Goal: Find specific page/section: Find specific page/section

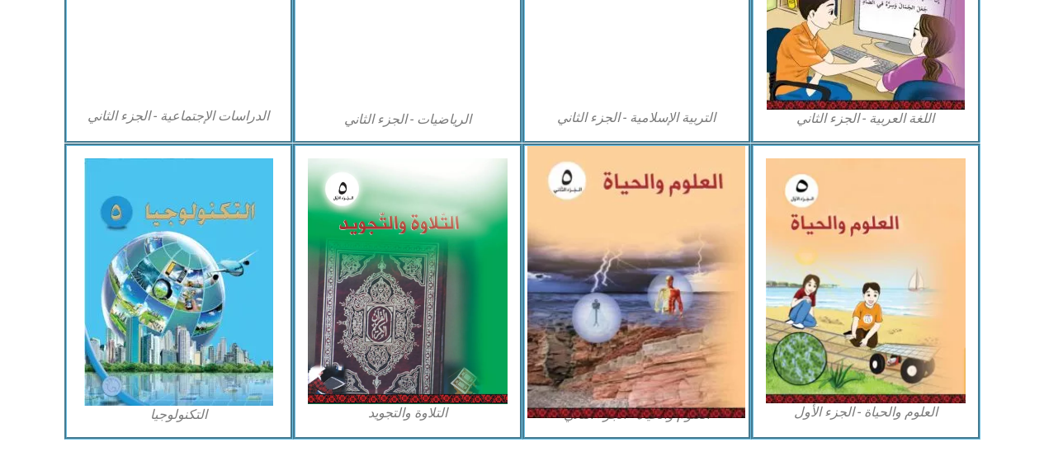
scroll to position [1006, 0]
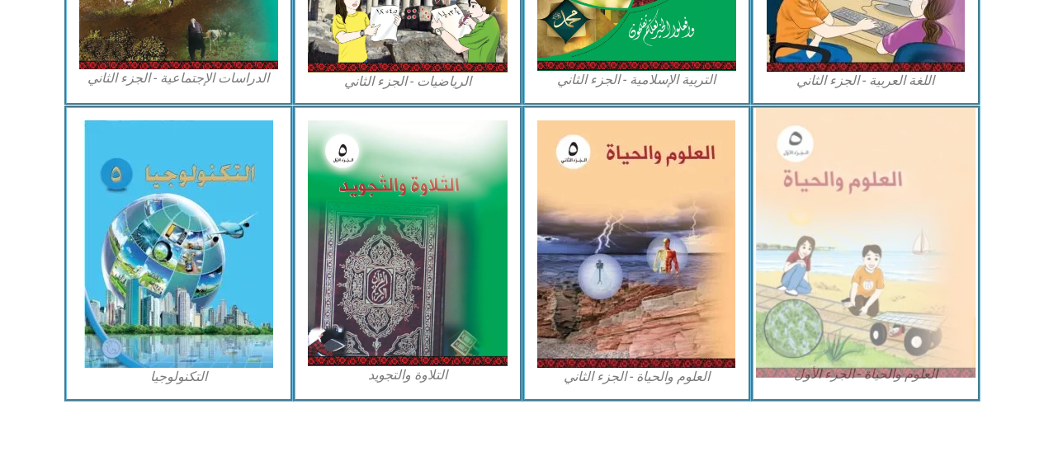
click at [929, 248] on img at bounding box center [866, 243] width 220 height 270
click at [922, 249] on img at bounding box center [866, 243] width 220 height 270
click at [961, 262] on img at bounding box center [866, 243] width 220 height 270
click at [893, 274] on img at bounding box center [866, 243] width 220 height 270
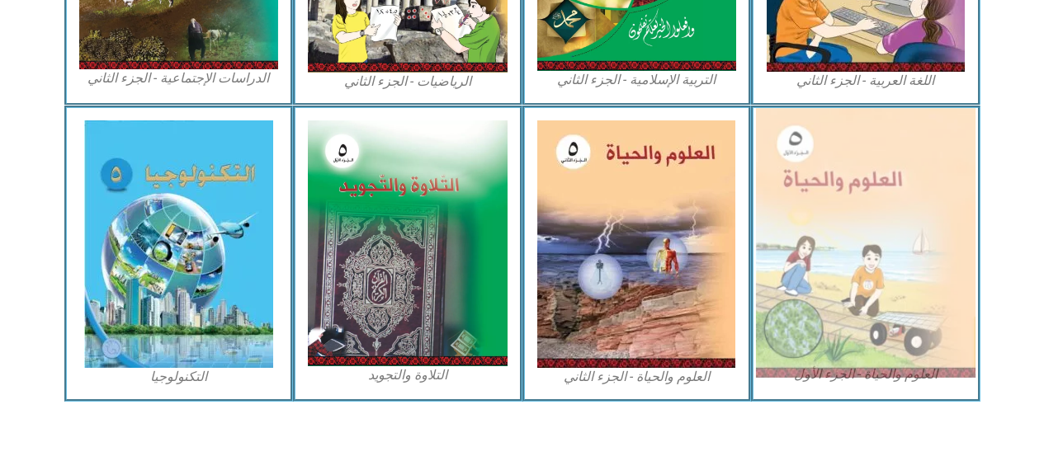
click at [893, 274] on img at bounding box center [866, 243] width 220 height 270
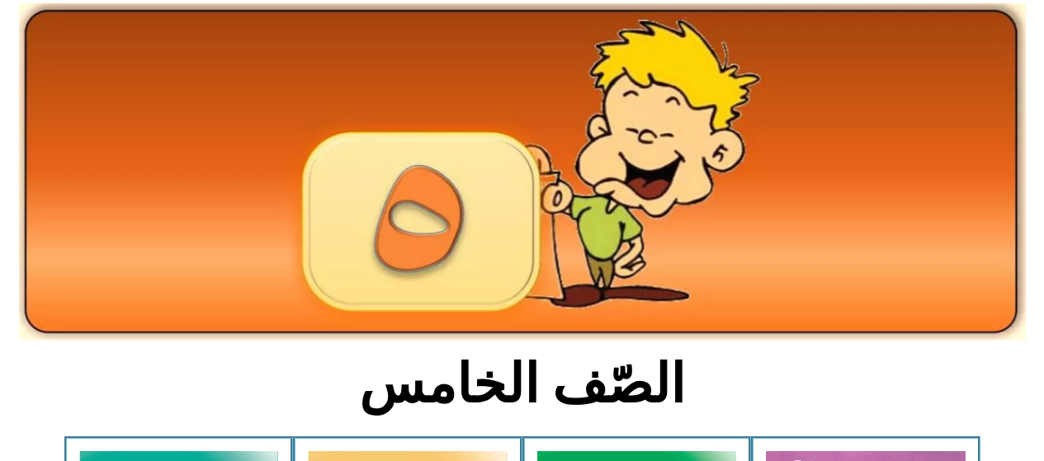
scroll to position [0, 0]
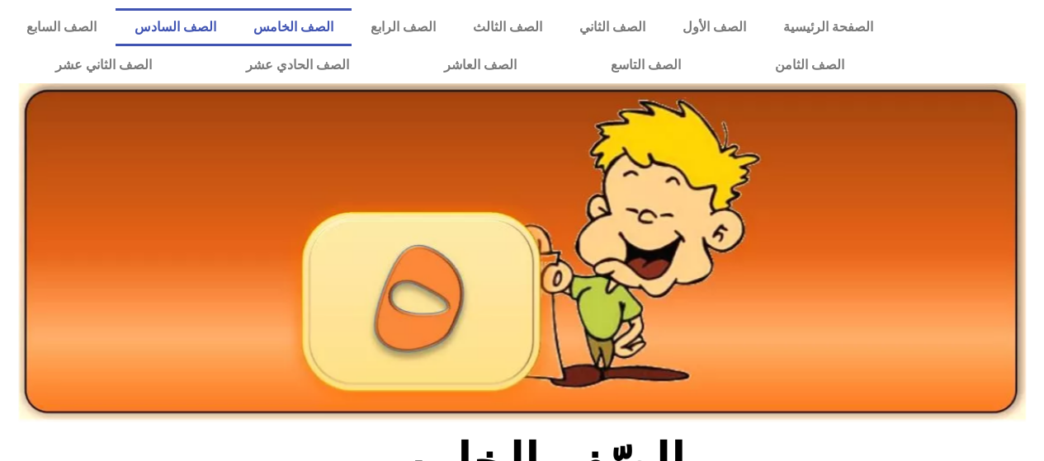
click at [234, 31] on link "الصف السادس" at bounding box center [175, 27] width 119 height 38
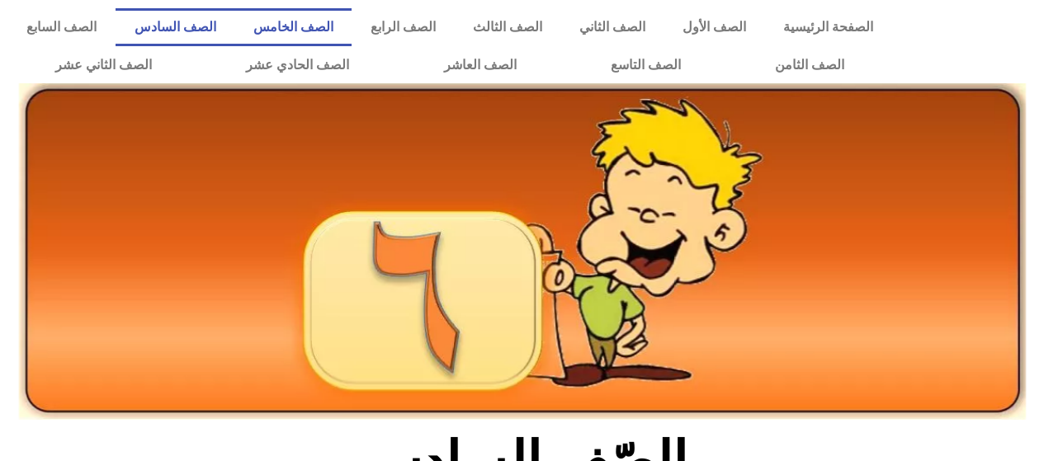
click at [352, 30] on link "الصف الخامس" at bounding box center [292, 27] width 117 height 38
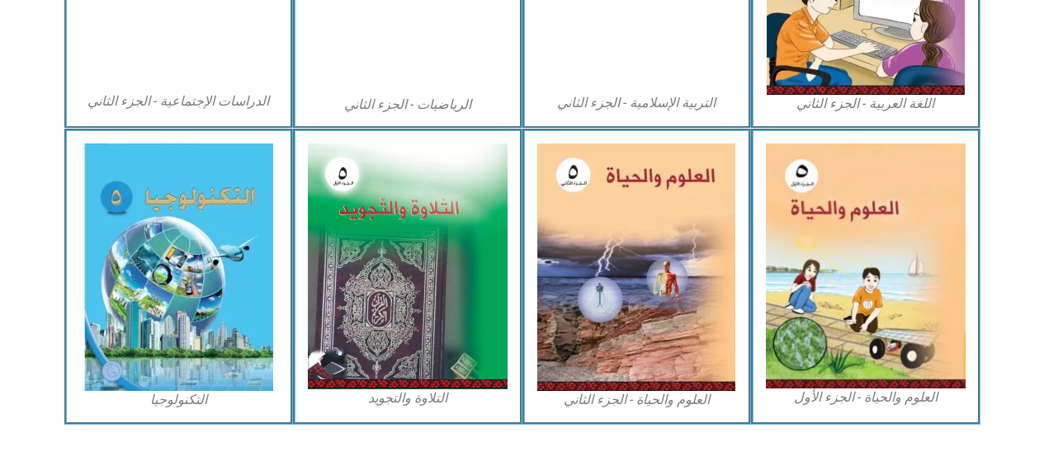
scroll to position [991, 0]
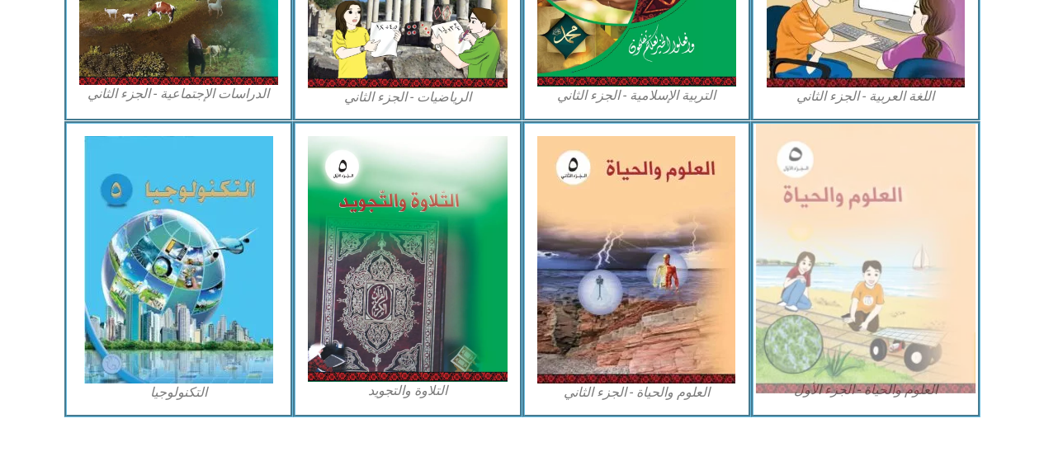
click at [931, 247] on img at bounding box center [866, 259] width 220 height 270
click at [884, 248] on img at bounding box center [866, 259] width 220 height 270
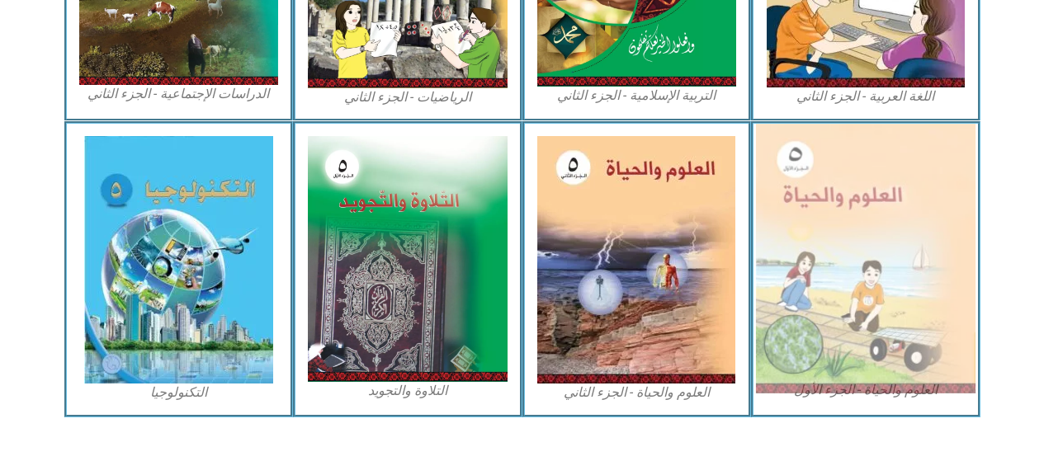
click at [884, 249] on img at bounding box center [866, 259] width 220 height 270
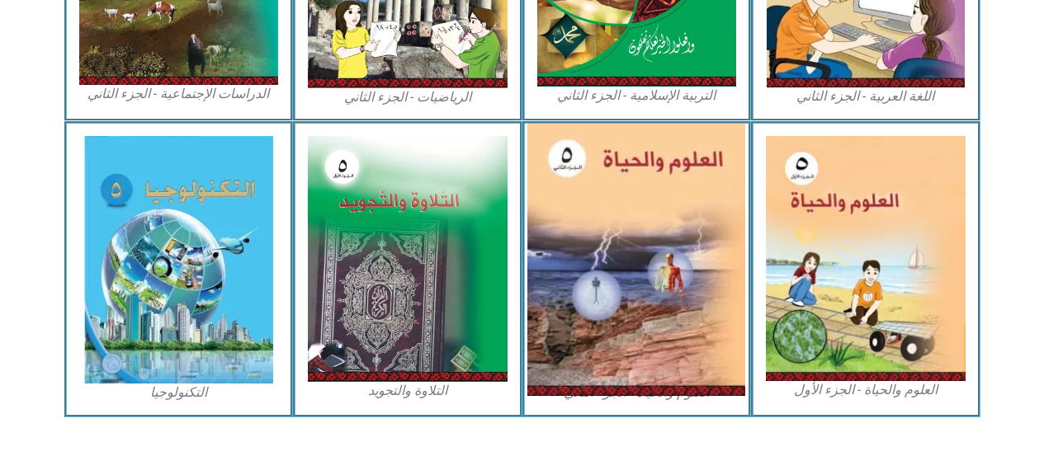
click at [599, 257] on img at bounding box center [637, 260] width 218 height 272
click at [598, 257] on img at bounding box center [637, 260] width 218 height 272
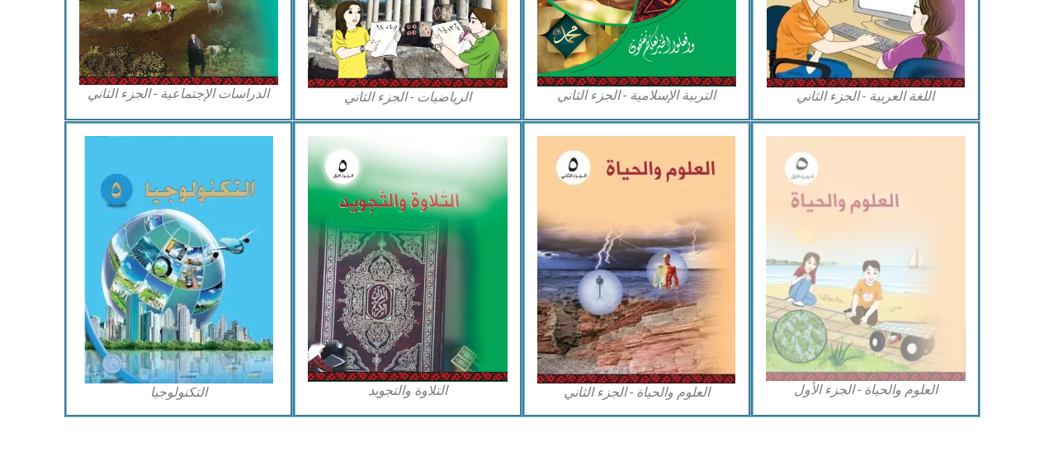
click at [890, 395] on figcaption "العلوم والحياة - الجزء الأول" at bounding box center [866, 390] width 200 height 18
click at [891, 390] on figcaption "العلوم والحياة - الجزء الأول" at bounding box center [866, 390] width 200 height 18
click at [890, 390] on figcaption "العلوم والحياة - الجزء الأول" at bounding box center [866, 390] width 200 height 18
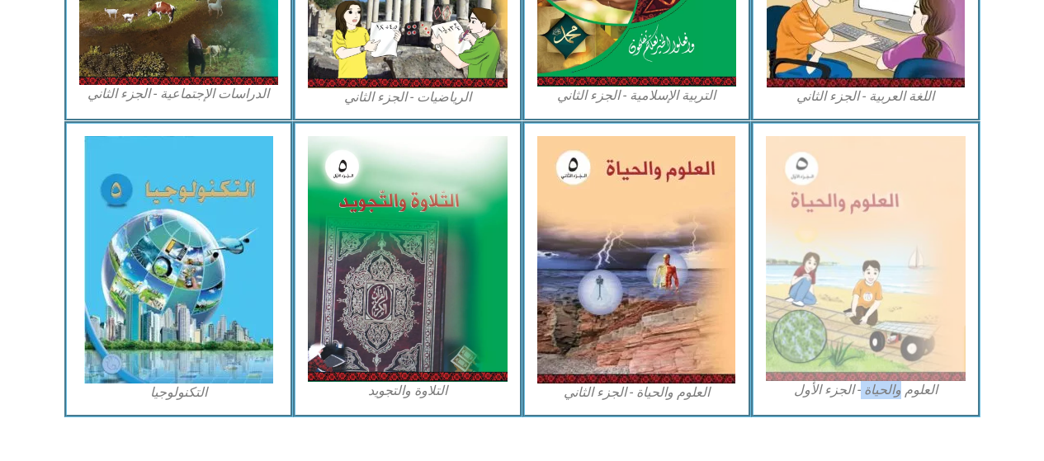
click at [890, 390] on figcaption "العلوم والحياة - الجزء الأول" at bounding box center [866, 390] width 200 height 18
click at [890, 389] on figcaption "العلوم والحياة - الجزء الأول" at bounding box center [866, 390] width 200 height 18
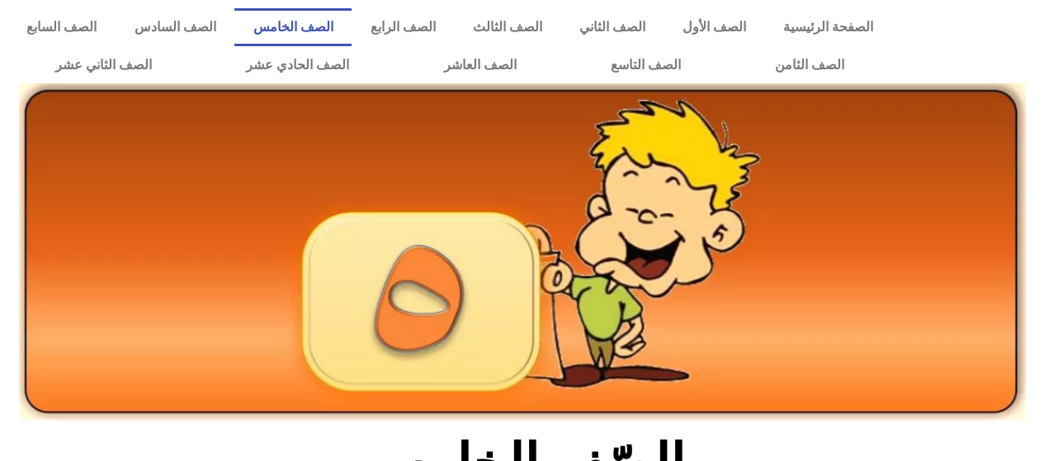
scroll to position [991, 0]
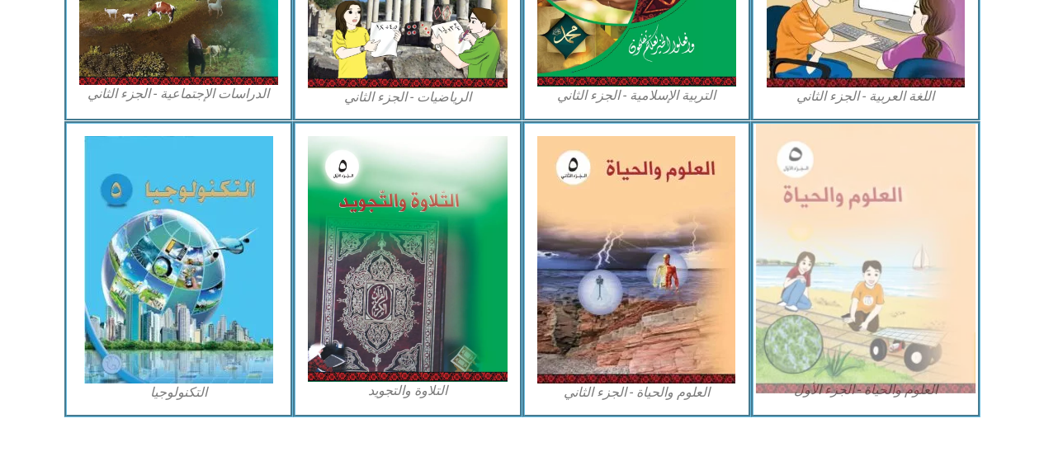
click at [859, 319] on img at bounding box center [866, 259] width 220 height 270
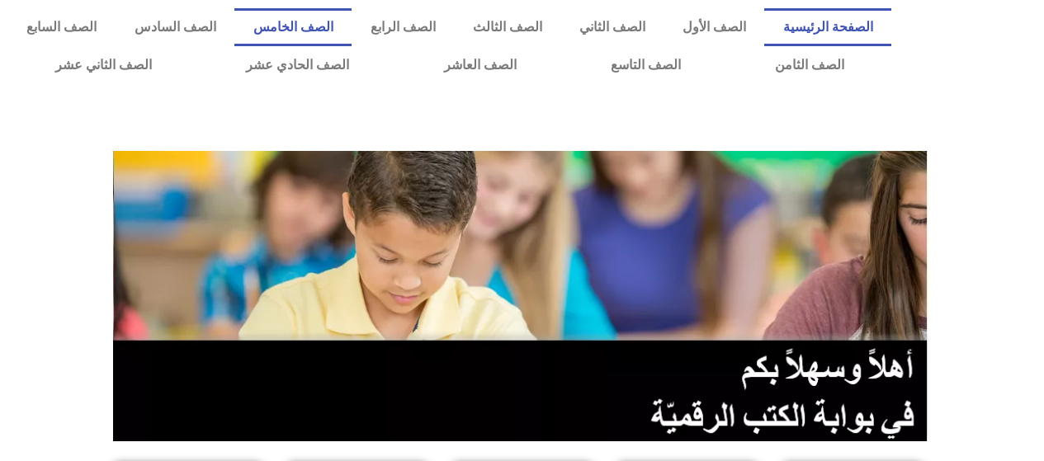
click at [348, 25] on link "الصف الخامس" at bounding box center [292, 27] width 117 height 38
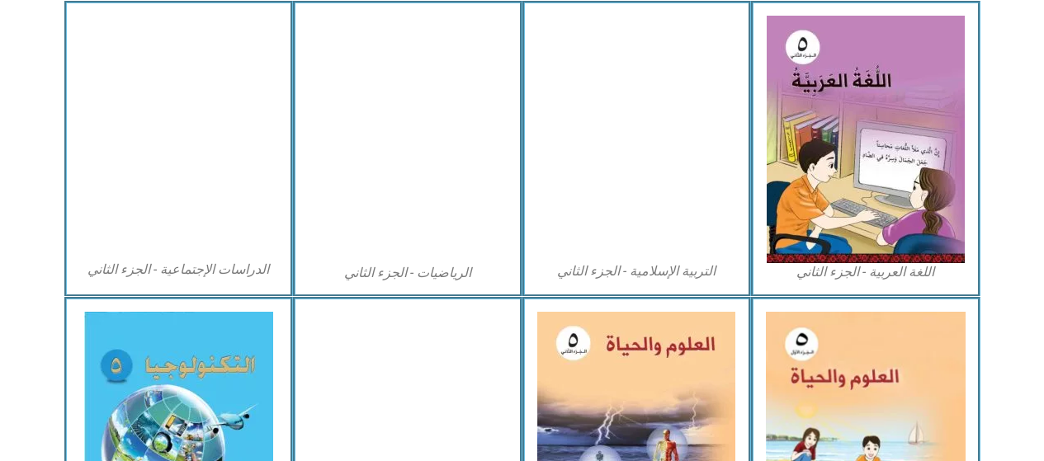
scroll to position [908, 0]
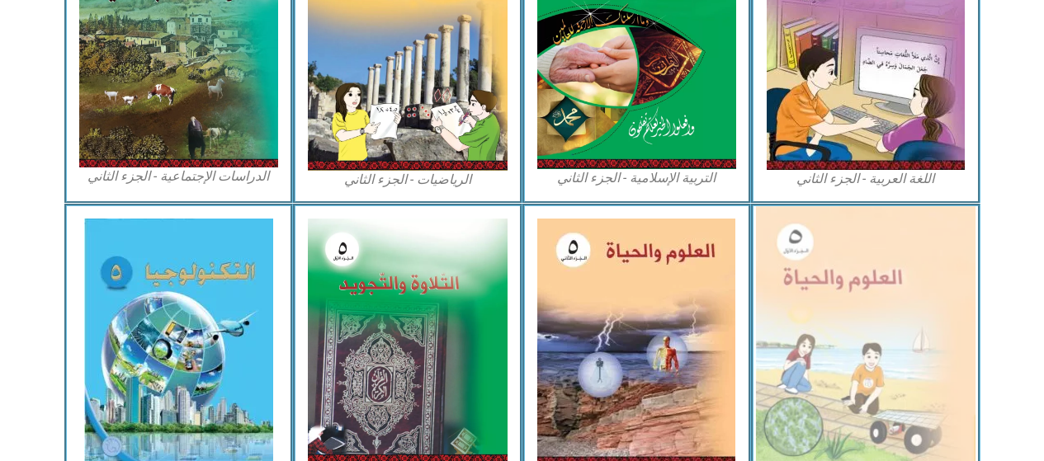
click at [904, 346] on img at bounding box center [866, 341] width 220 height 270
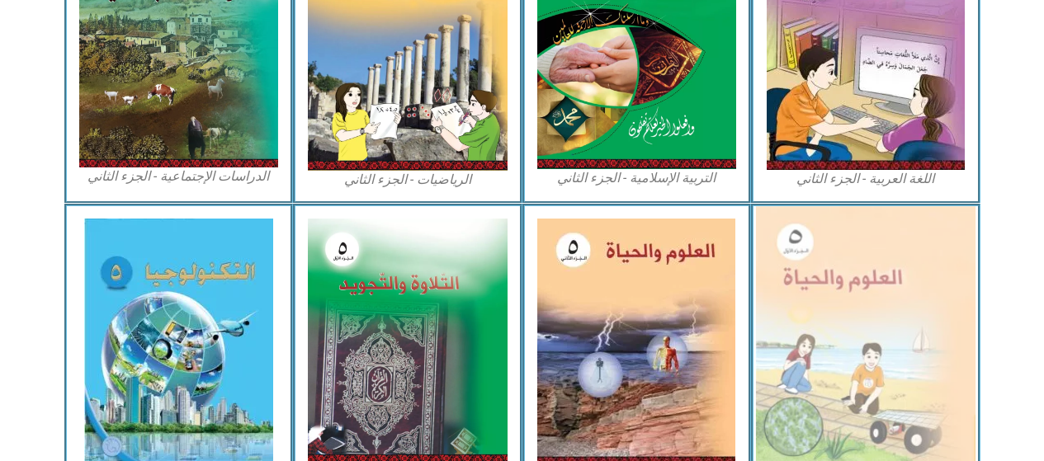
click at [904, 346] on img at bounding box center [866, 341] width 220 height 270
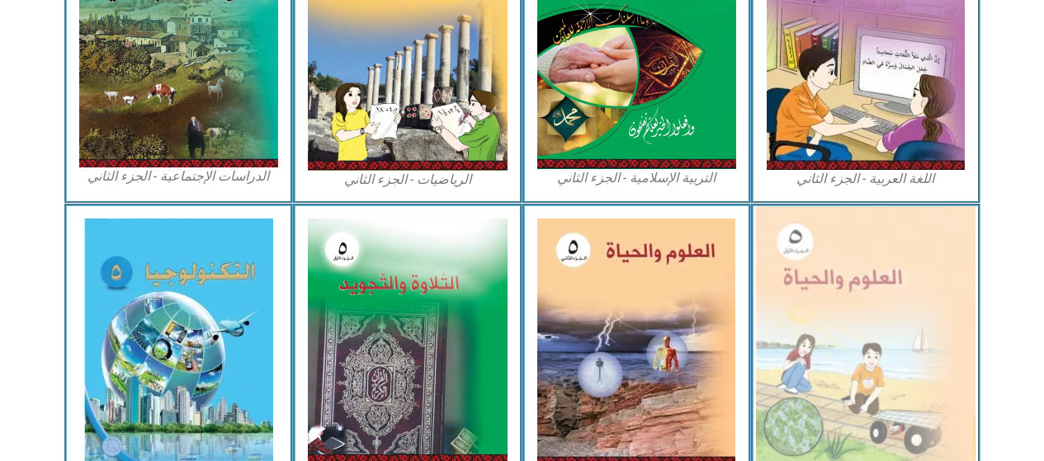
click at [904, 345] on img at bounding box center [866, 341] width 220 height 270
click at [905, 344] on img at bounding box center [866, 341] width 220 height 270
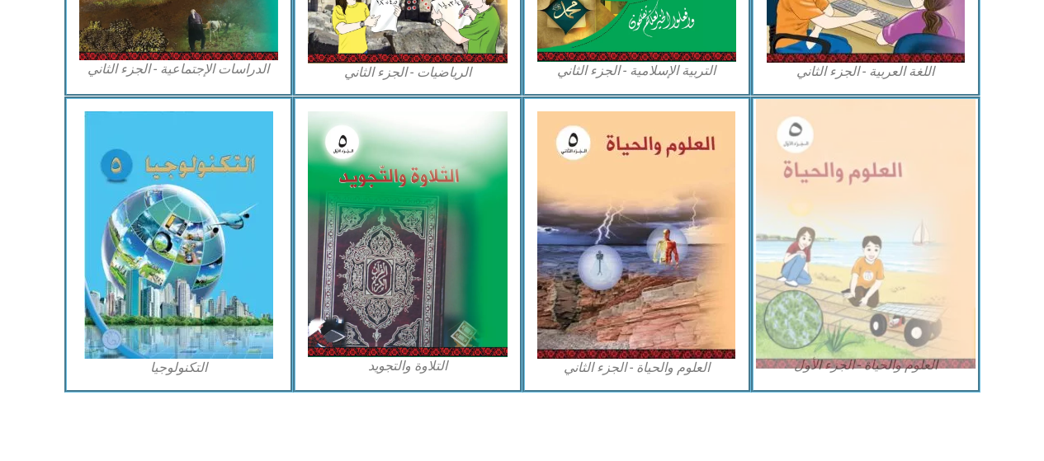
scroll to position [1017, 0]
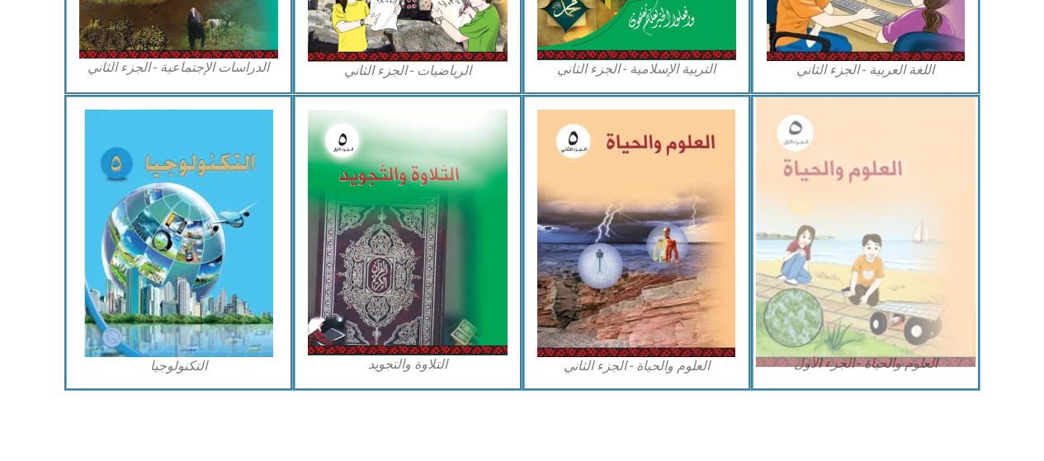
click at [840, 276] on img at bounding box center [866, 232] width 220 height 270
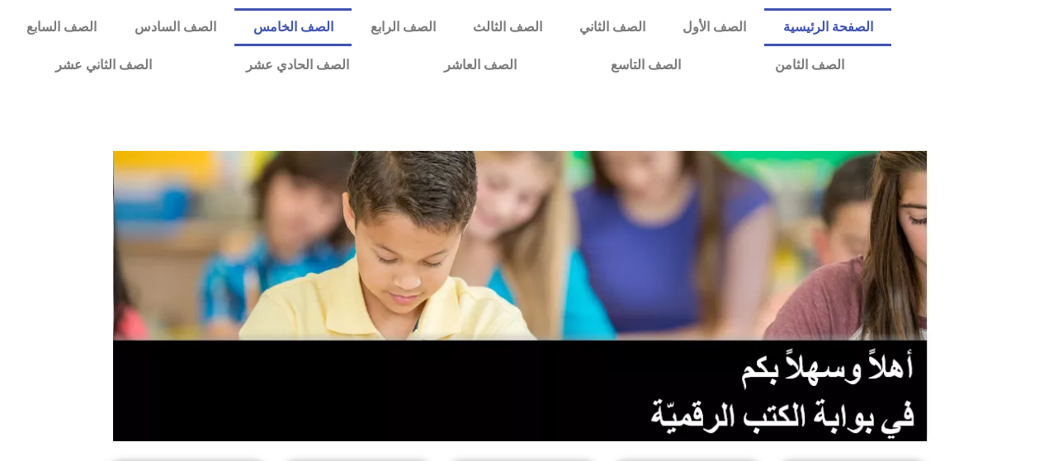
click at [329, 30] on link "الصف الخامس" at bounding box center [292, 27] width 117 height 38
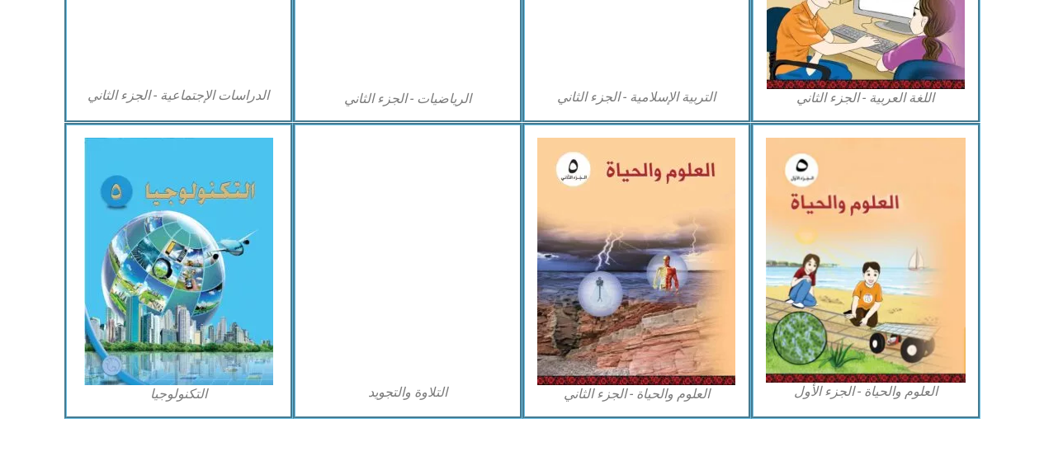
scroll to position [1017, 0]
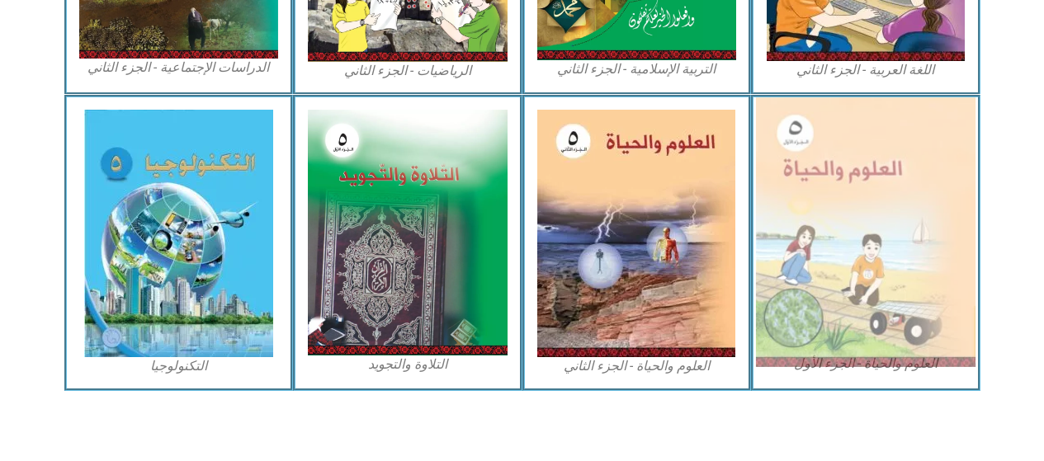
click at [837, 244] on img at bounding box center [866, 232] width 220 height 270
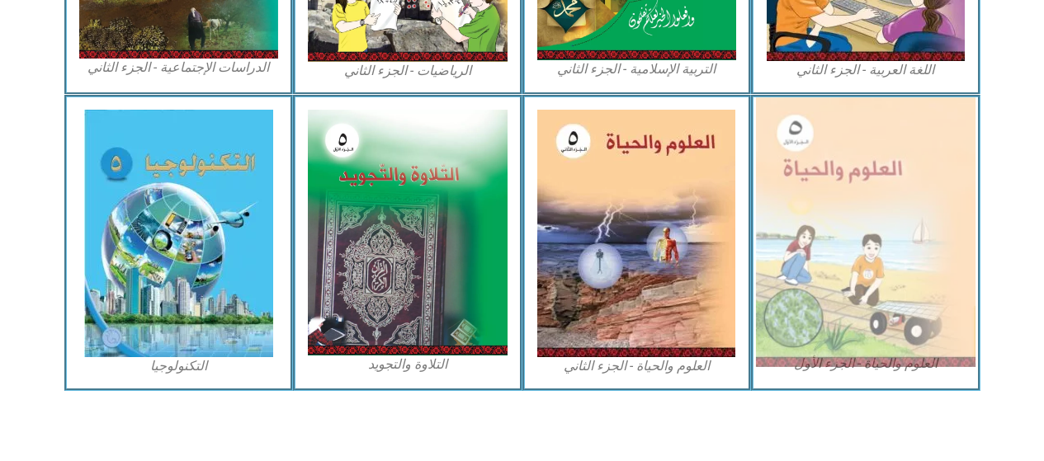
click at [837, 244] on img at bounding box center [866, 232] width 220 height 270
click at [838, 244] on img at bounding box center [866, 232] width 220 height 270
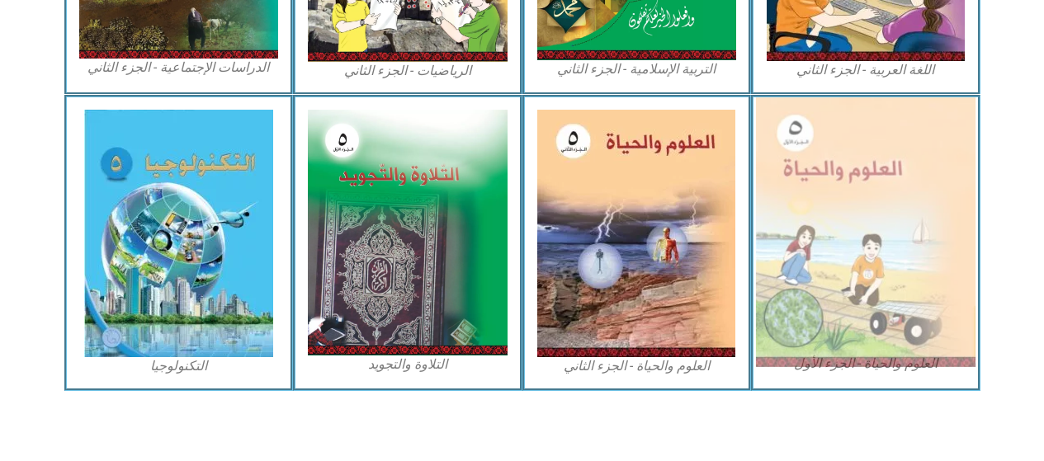
click at [838, 244] on img at bounding box center [866, 232] width 220 height 270
click at [879, 187] on img at bounding box center [866, 232] width 220 height 270
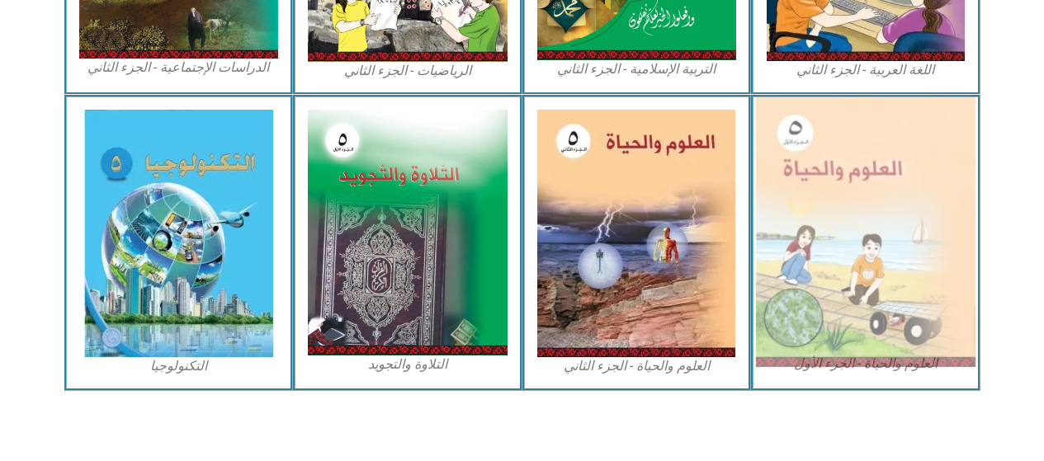
click at [881, 190] on img at bounding box center [866, 232] width 220 height 270
click at [880, 191] on img at bounding box center [866, 232] width 220 height 270
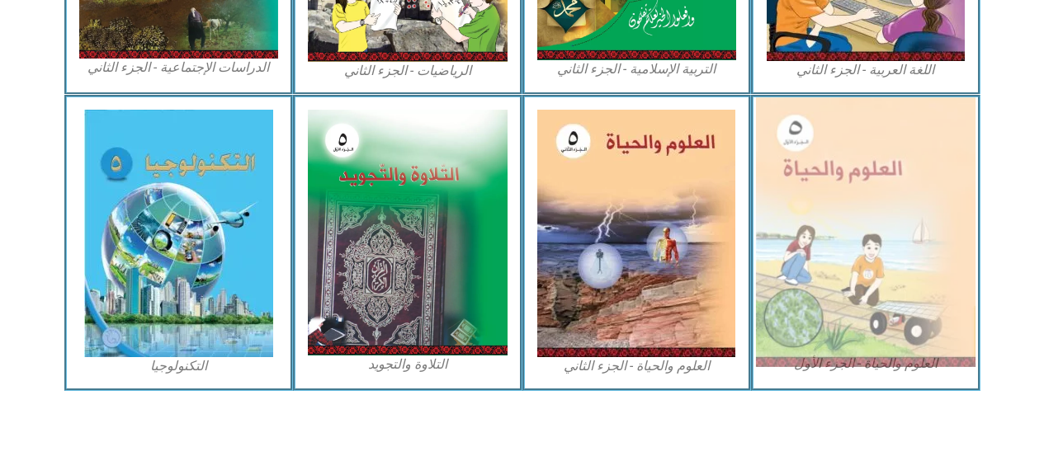
click at [884, 188] on img at bounding box center [866, 232] width 220 height 270
click at [891, 184] on img at bounding box center [866, 232] width 220 height 270
click at [923, 284] on img at bounding box center [866, 232] width 220 height 270
click at [922, 280] on img at bounding box center [866, 232] width 220 height 270
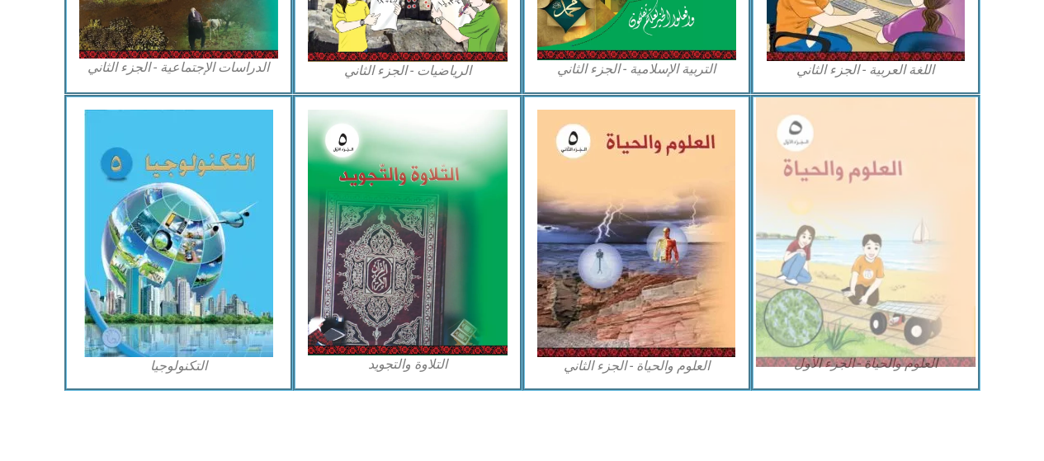
click at [922, 275] on img at bounding box center [866, 232] width 220 height 270
click at [922, 270] on img at bounding box center [866, 232] width 220 height 270
